Goal: Navigation & Orientation: Go to known website

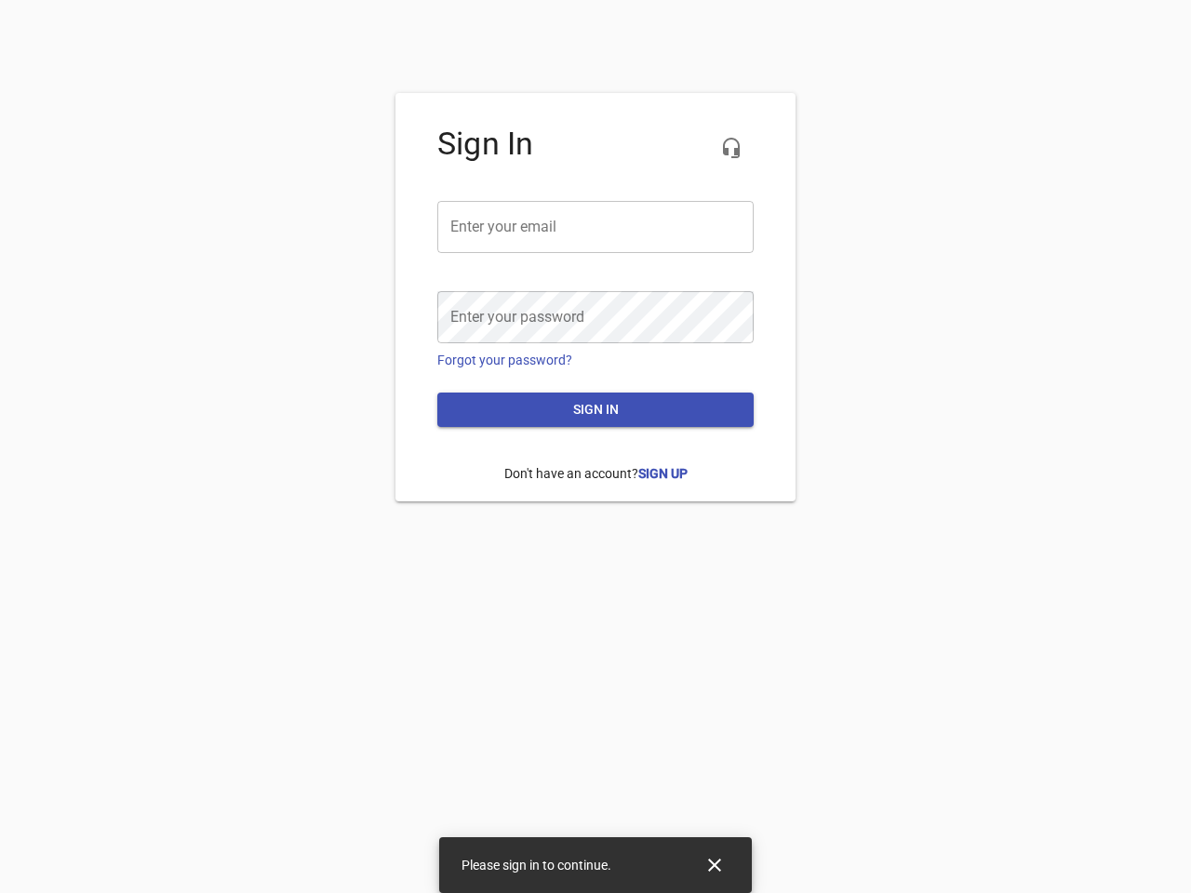
click at [731, 148] on icon "button" at bounding box center [731, 148] width 22 height 22
click at [595, 227] on input "email" at bounding box center [595, 227] width 316 height 52
click at [714, 865] on icon "Close" at bounding box center [714, 865] width 13 height 13
